Goal: Find specific page/section: Find specific page/section

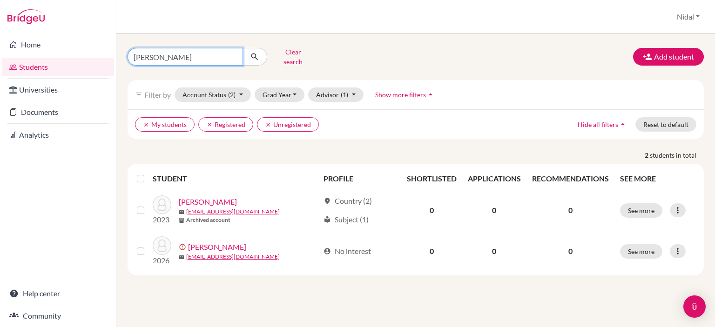
drag, startPoint x: 171, startPoint y: 59, endPoint x: 127, endPoint y: 65, distance: 44.5
click at [128, 67] on div "nassar Clear search Add student filter_list Filter by Account Status (2) Active…" at bounding box center [415, 160] width 576 height 231
type input "[PERSON_NAME]"
click button "submit" at bounding box center [254, 57] width 25 height 18
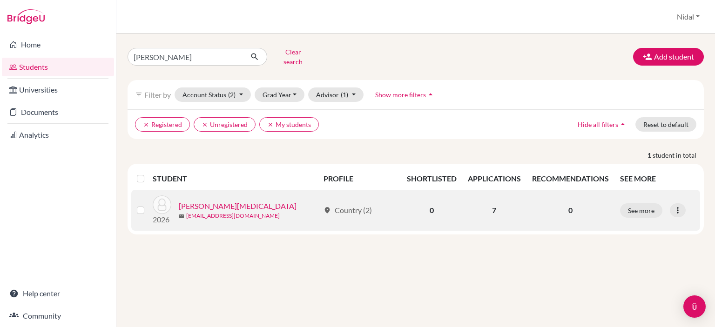
click at [217, 212] on link "[EMAIL_ADDRESS][DOMAIN_NAME]" at bounding box center [233, 216] width 94 height 8
click at [219, 201] on link "[PERSON_NAME][MEDICAL_DATA]" at bounding box center [238, 206] width 118 height 11
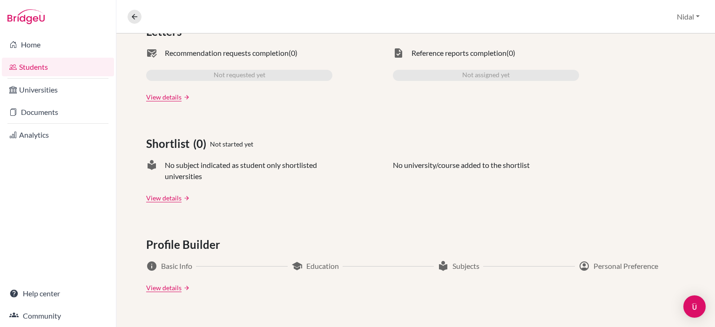
scroll to position [258, 0]
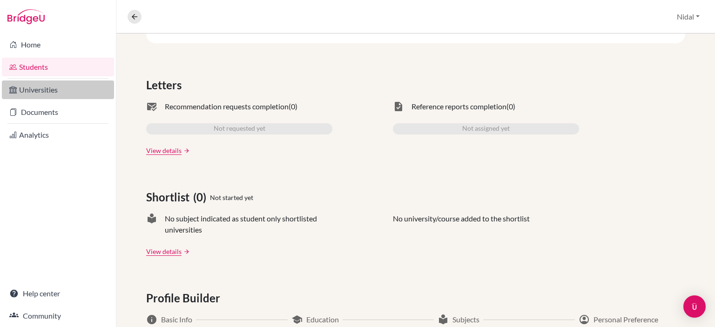
click at [63, 88] on link "Universities" at bounding box center [58, 89] width 112 height 19
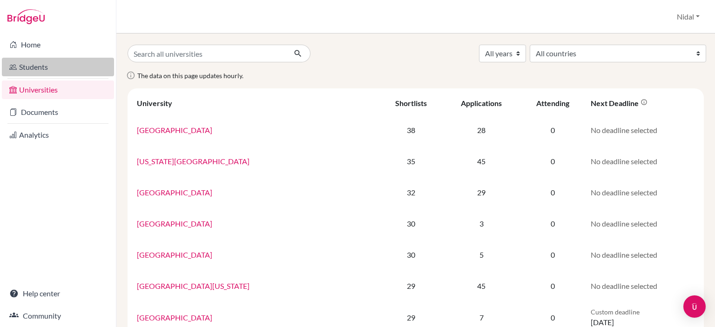
click at [52, 67] on link "Students" at bounding box center [58, 67] width 112 height 19
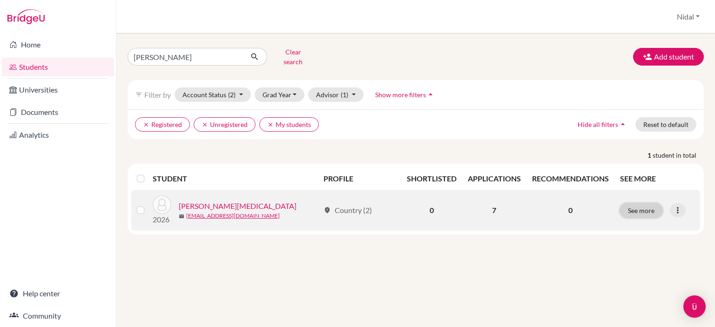
click at [646, 204] on button "See more" at bounding box center [641, 210] width 42 height 14
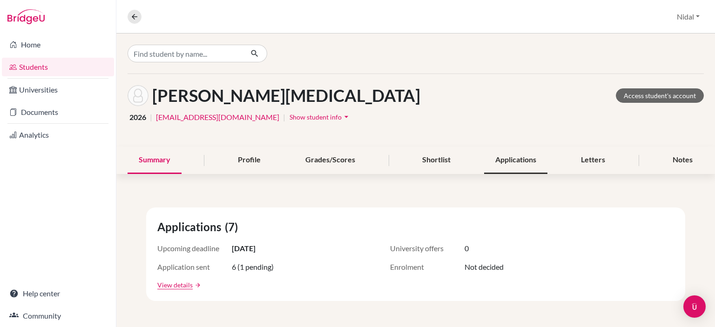
click at [510, 166] on div "Applications" at bounding box center [515, 160] width 63 height 27
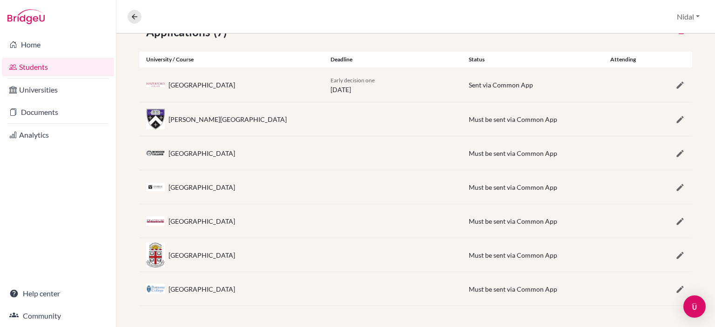
scroll to position [137, 0]
